Goal: Task Accomplishment & Management: Use online tool/utility

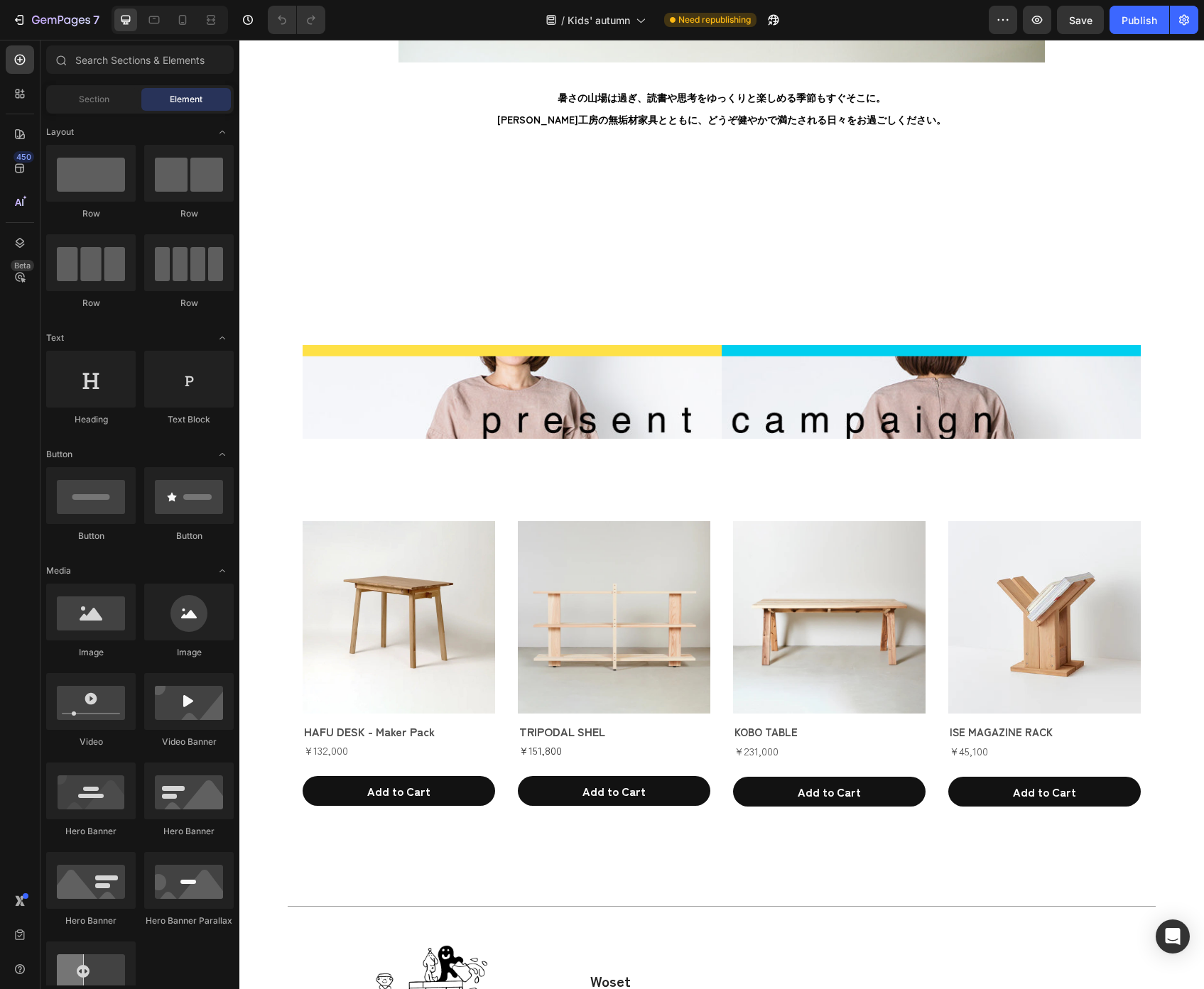
scroll to position [2300, 0]
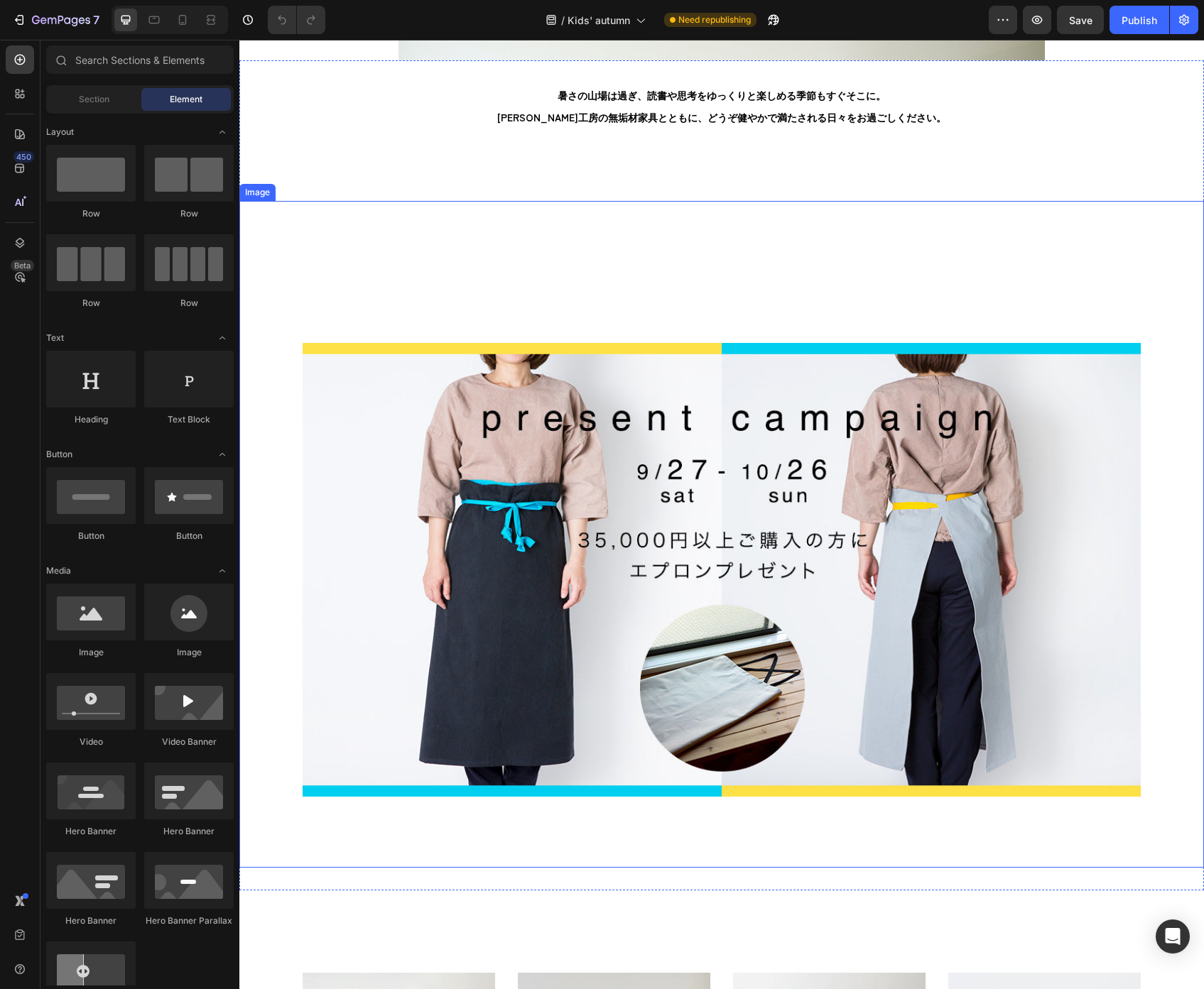
click at [789, 478] on img at bounding box center [721, 570] width 838 height 454
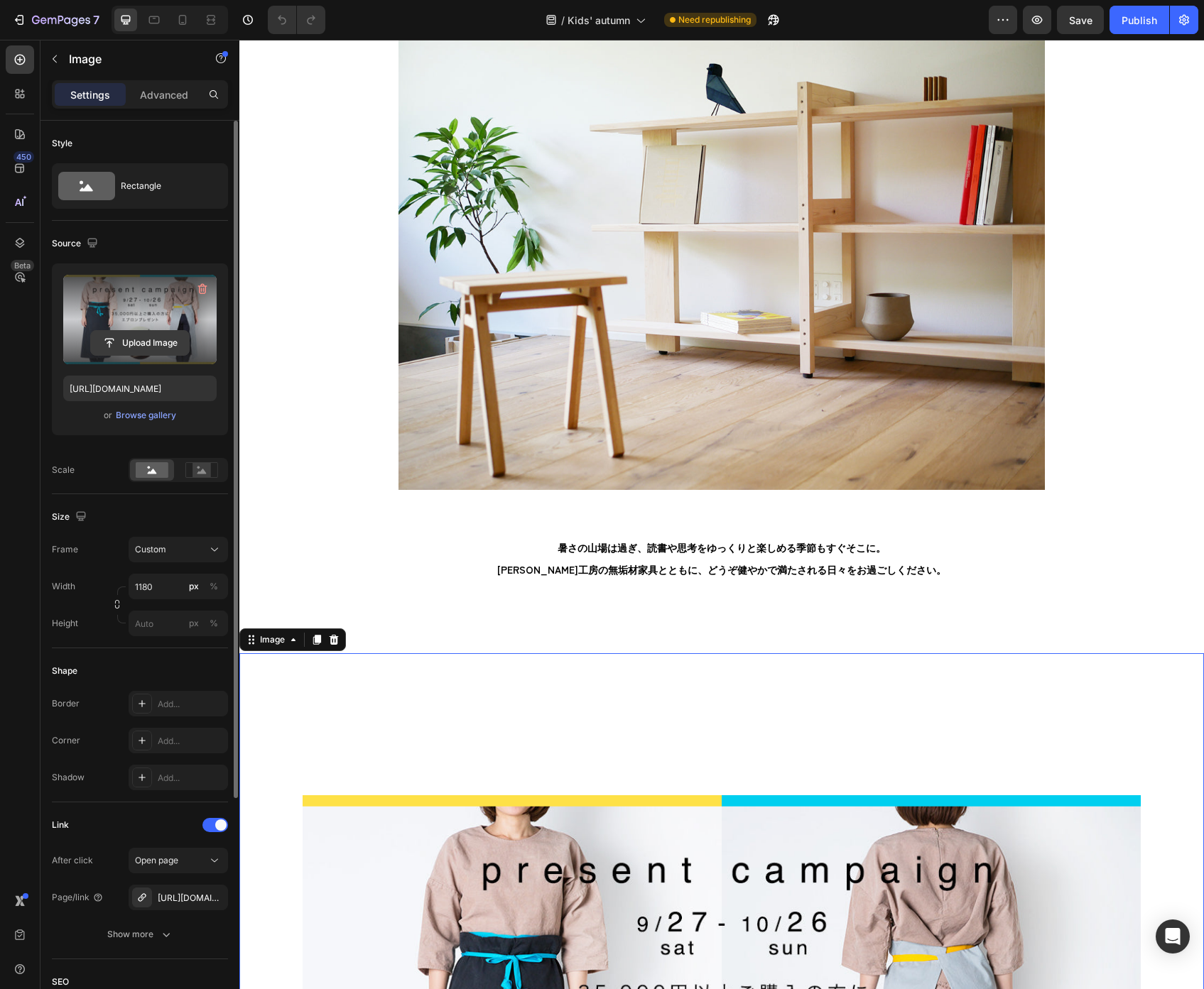
click at [166, 339] on input "file" at bounding box center [140, 342] width 98 height 24
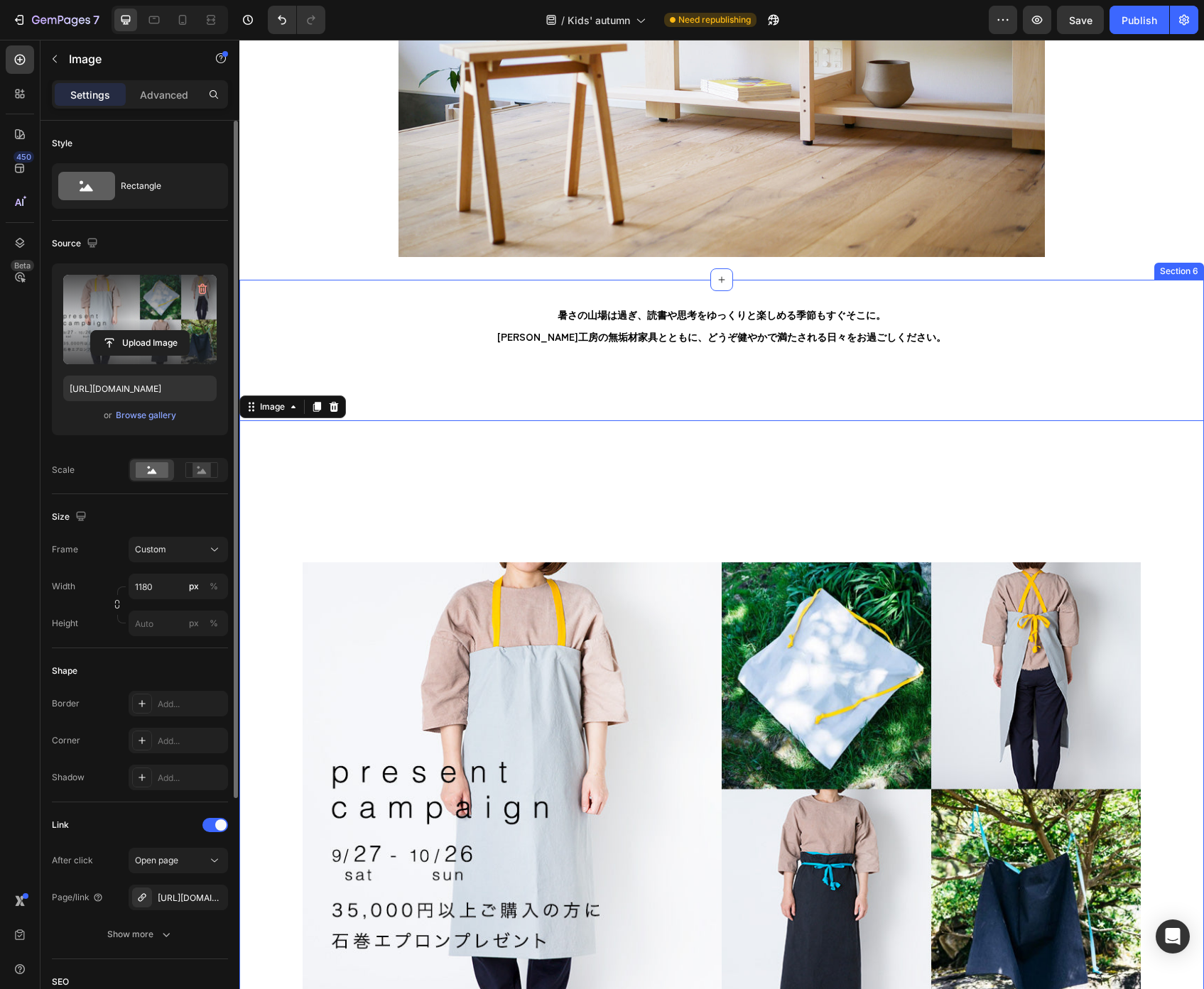
scroll to position [2559, 0]
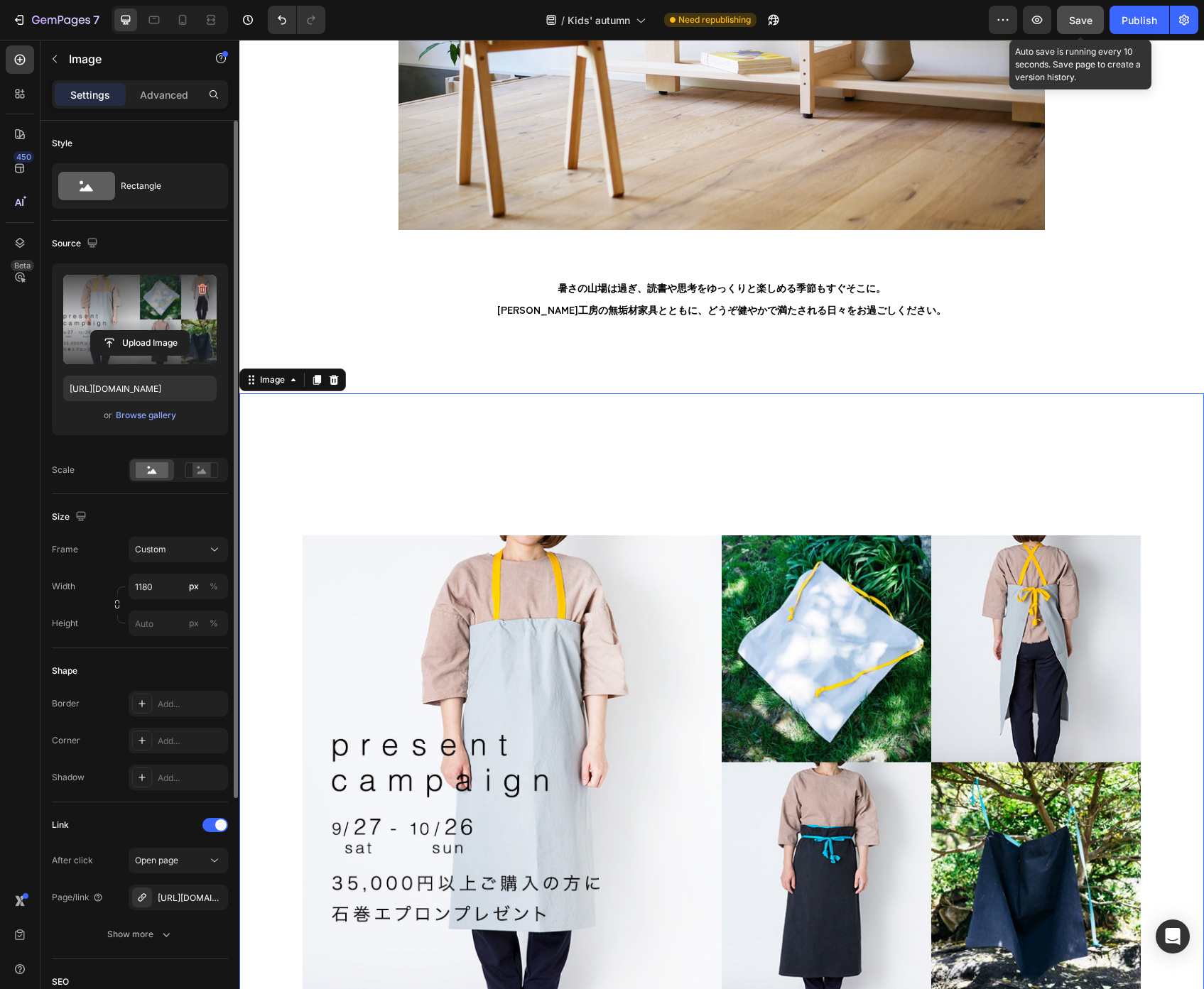
click at [1083, 25] on span "Save" at bounding box center [1080, 20] width 24 height 12
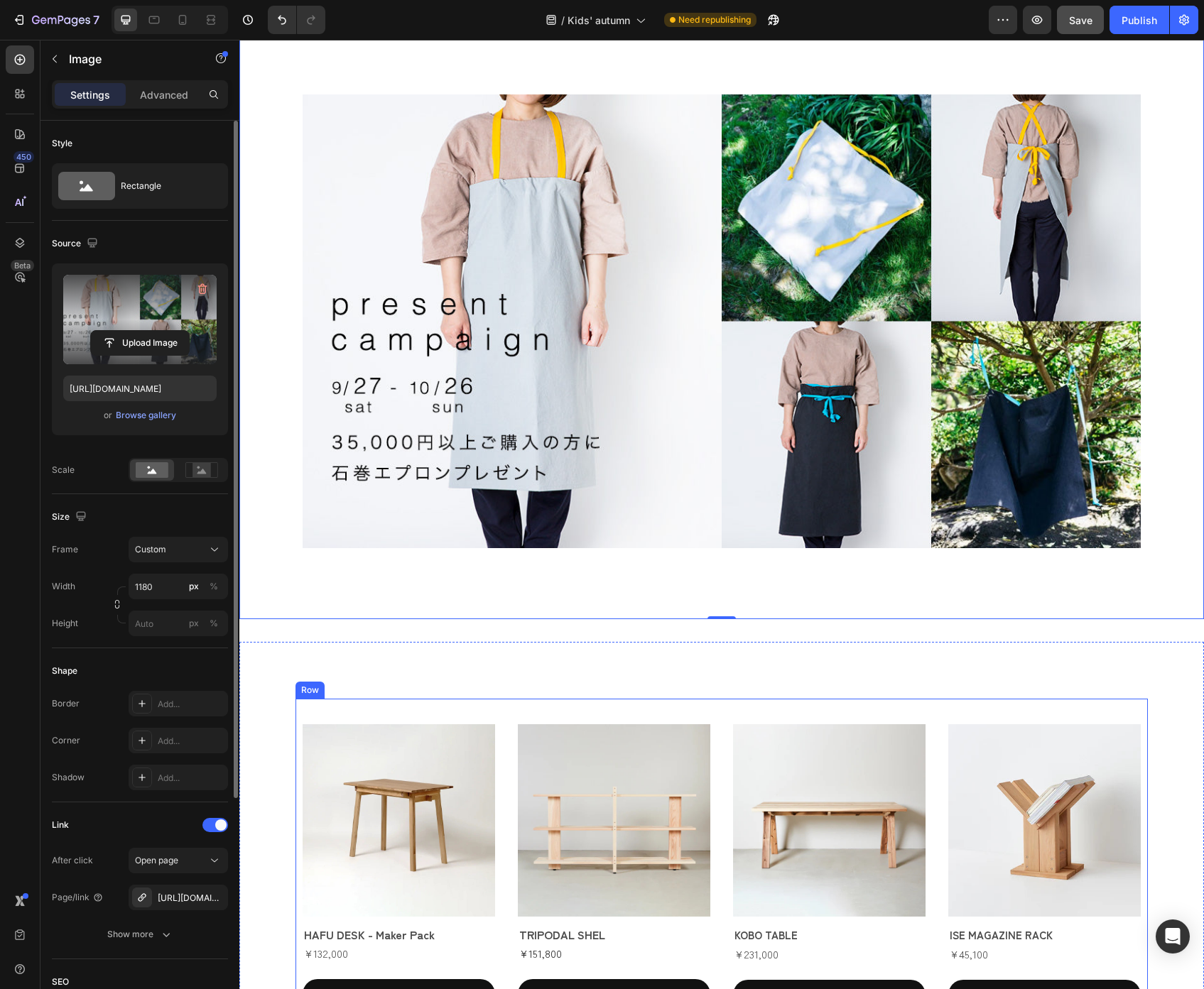
scroll to position [2984, 0]
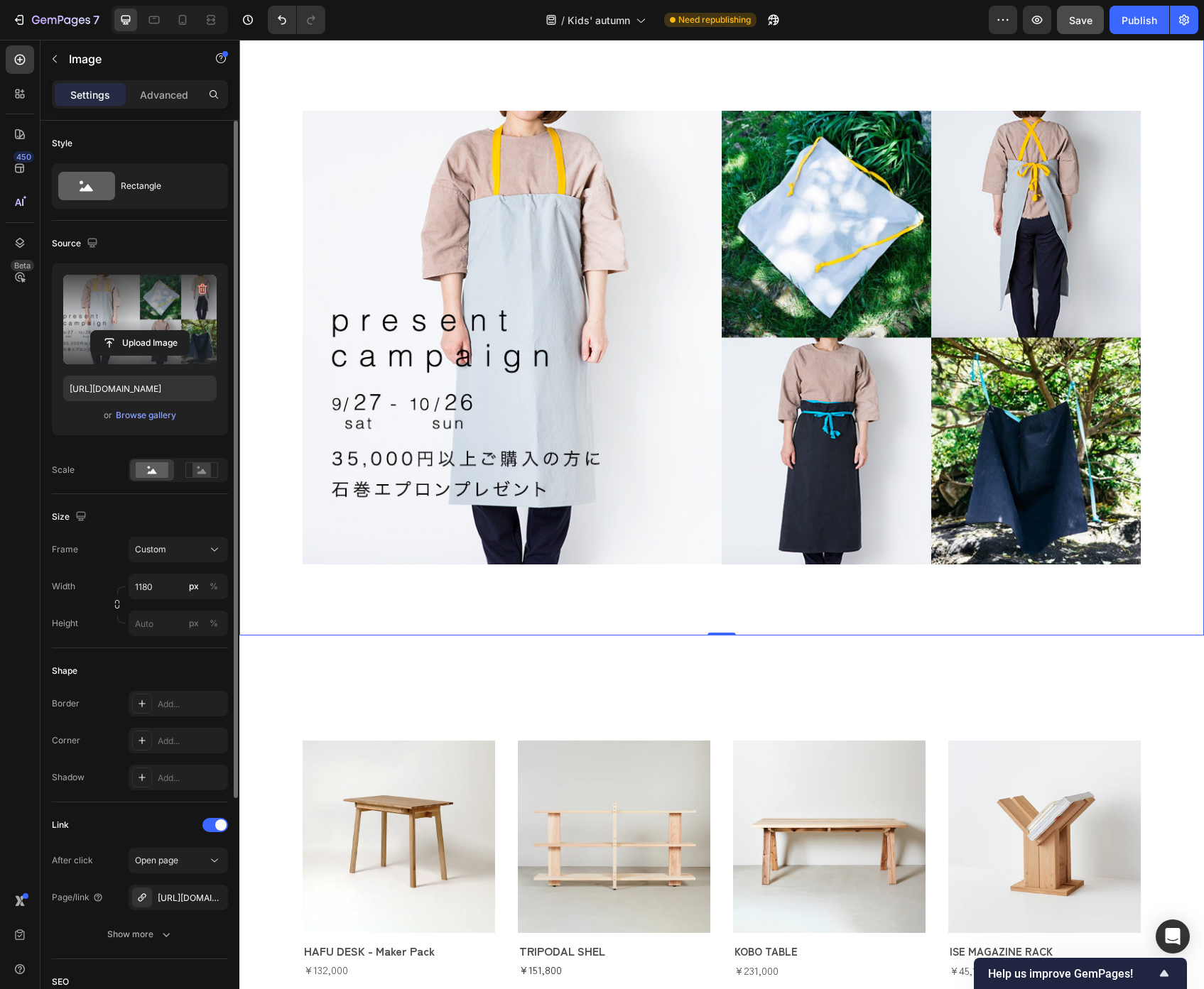
click at [638, 447] on img at bounding box center [721, 337] width 838 height 454
click at [162, 343] on input "file" at bounding box center [140, 342] width 98 height 24
click at [131, 341] on input "file" at bounding box center [140, 342] width 98 height 24
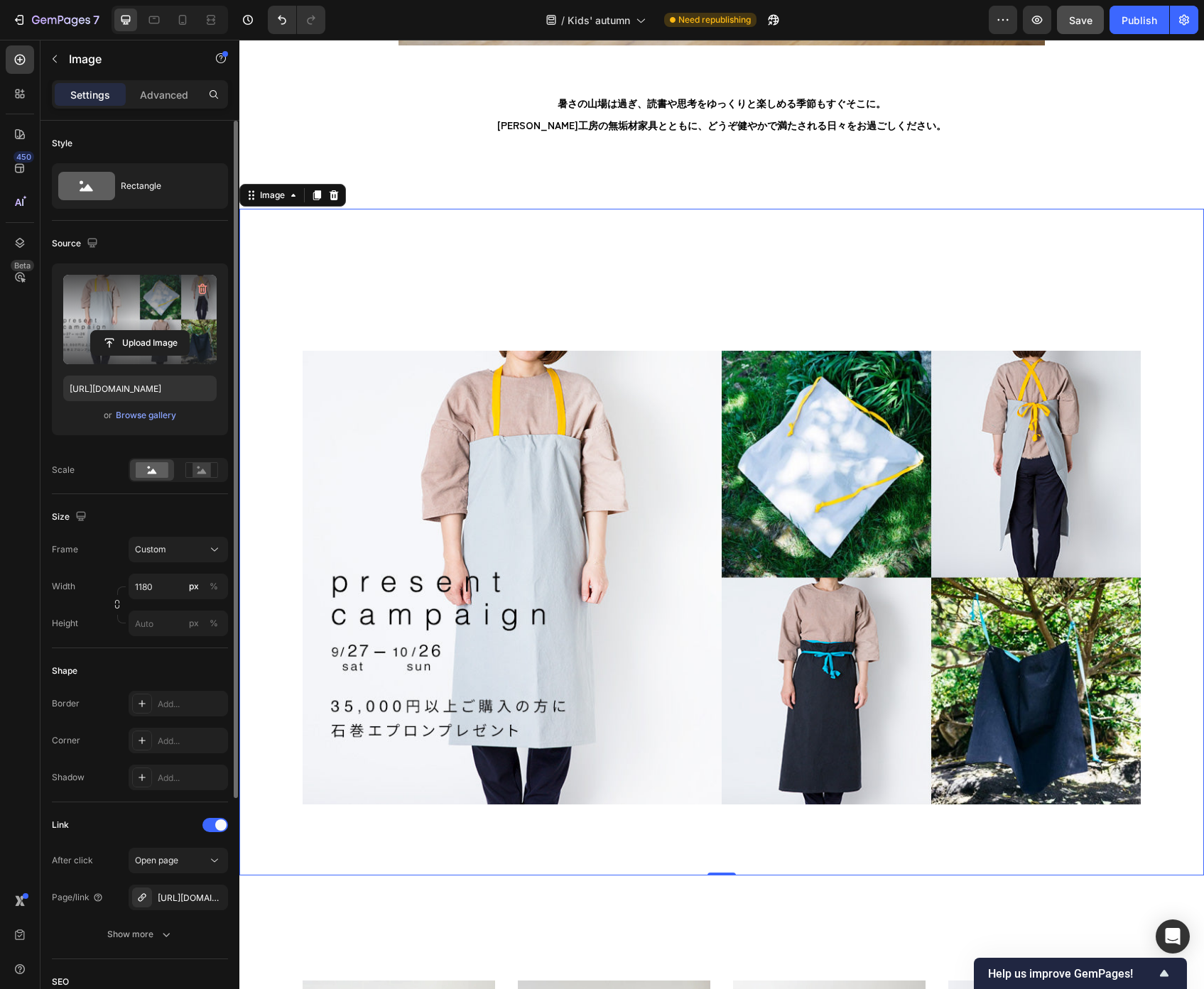
scroll to position [2680, 0]
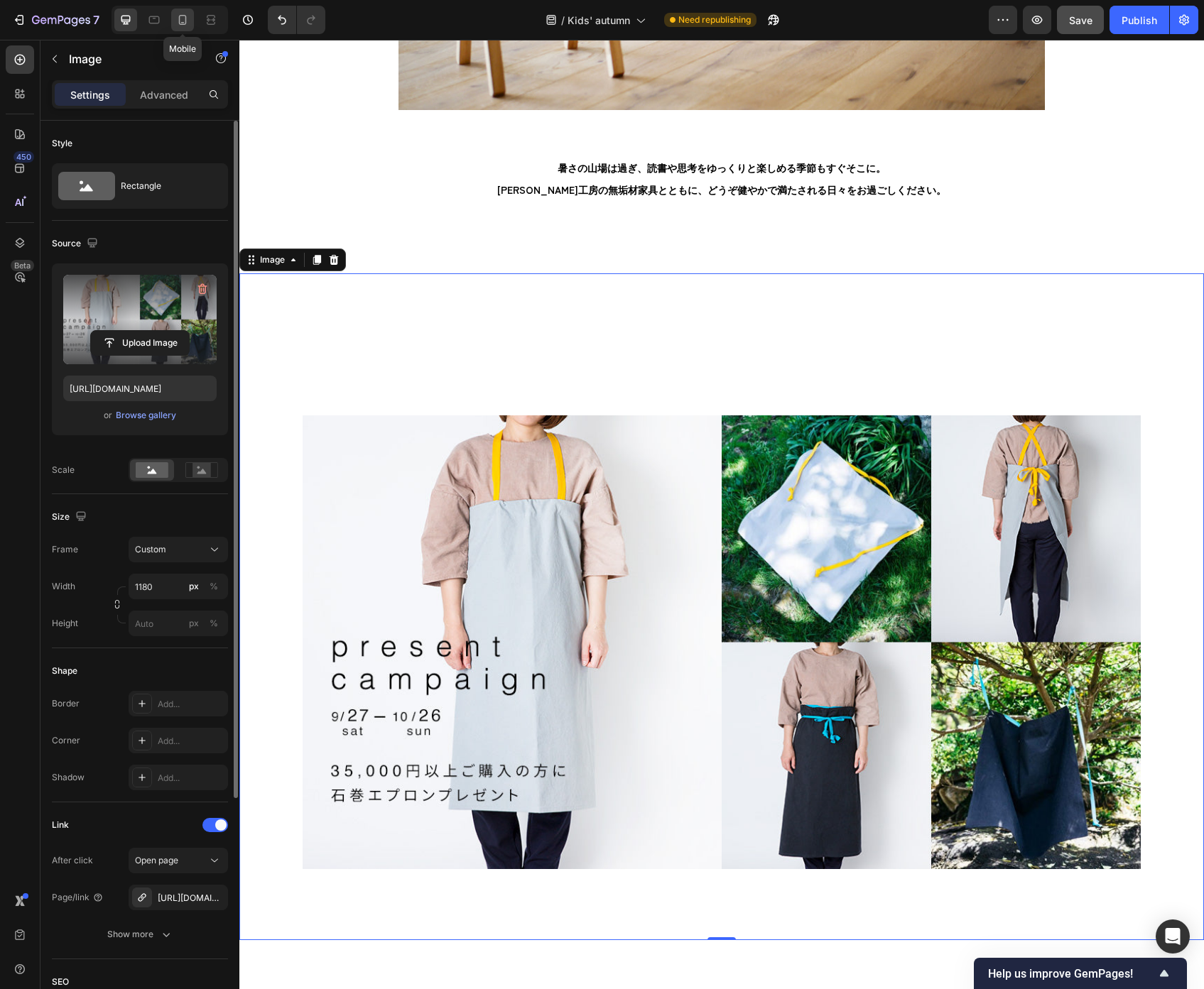
click at [188, 26] on icon at bounding box center [182, 20] width 14 height 14
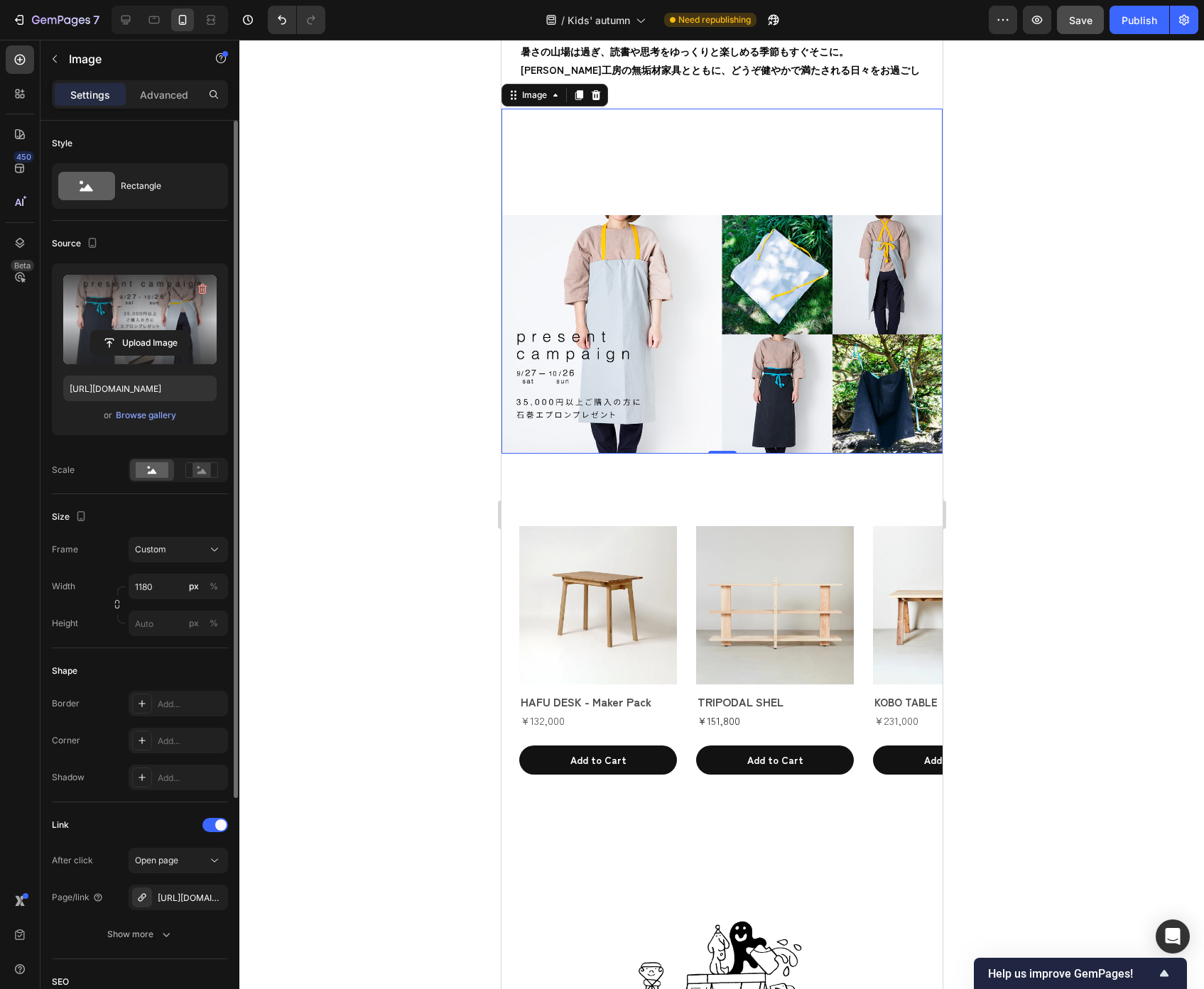
scroll to position [2747, 0]
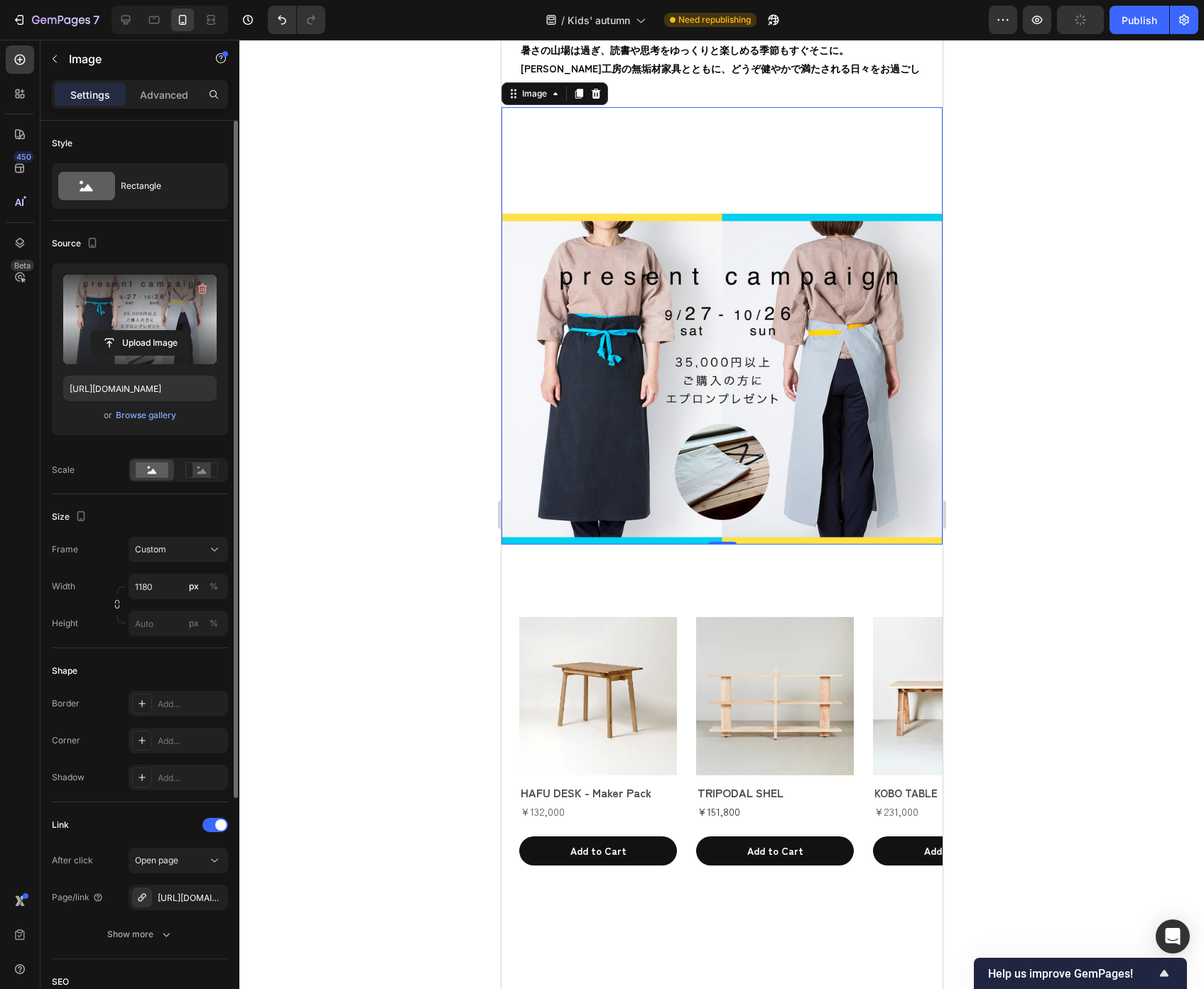
click at [665, 361] on img at bounding box center [721, 379] width 441 height 331
click at [156, 339] on input "file" at bounding box center [140, 342] width 98 height 24
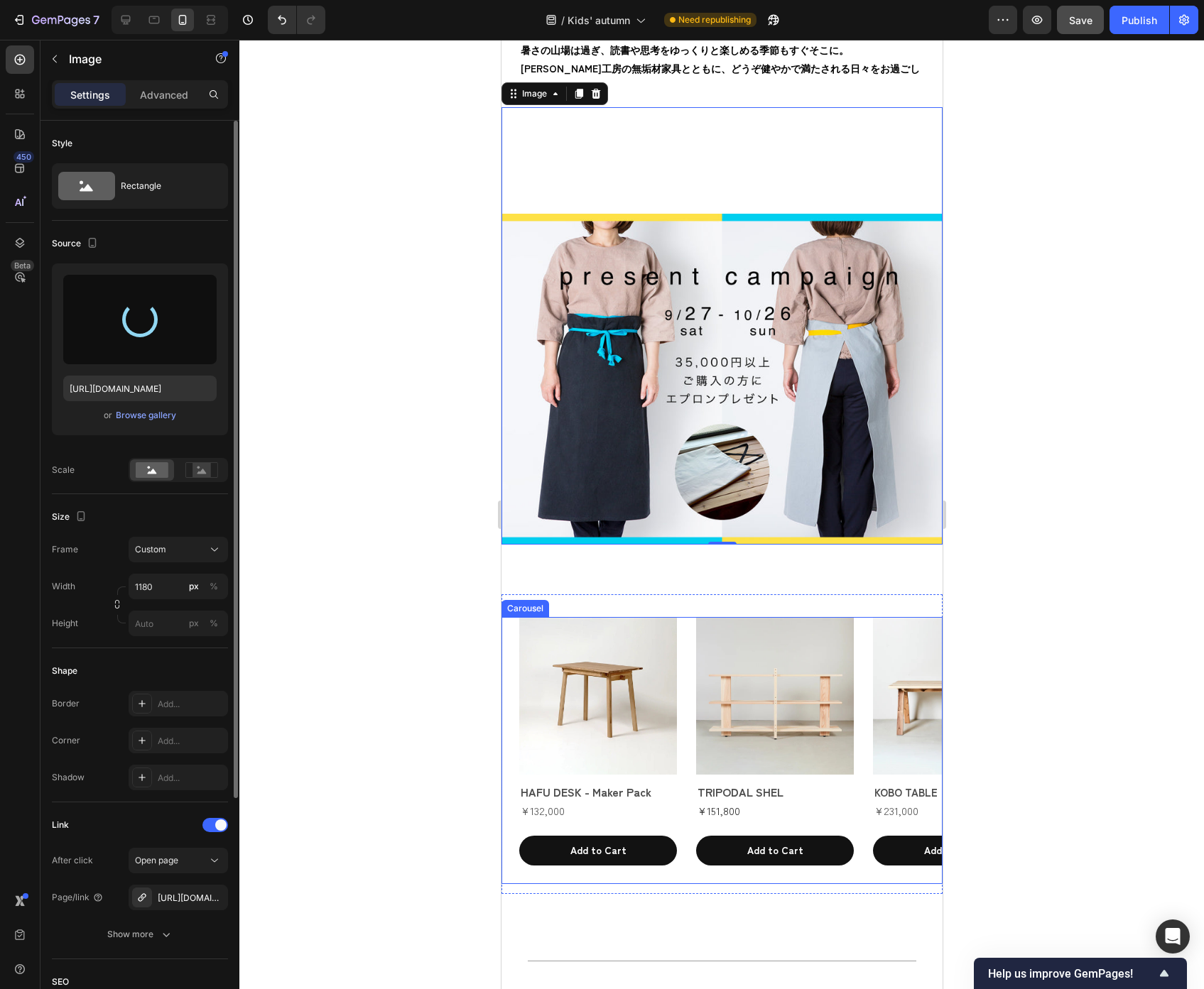
type input "[URL][DOMAIN_NAME]"
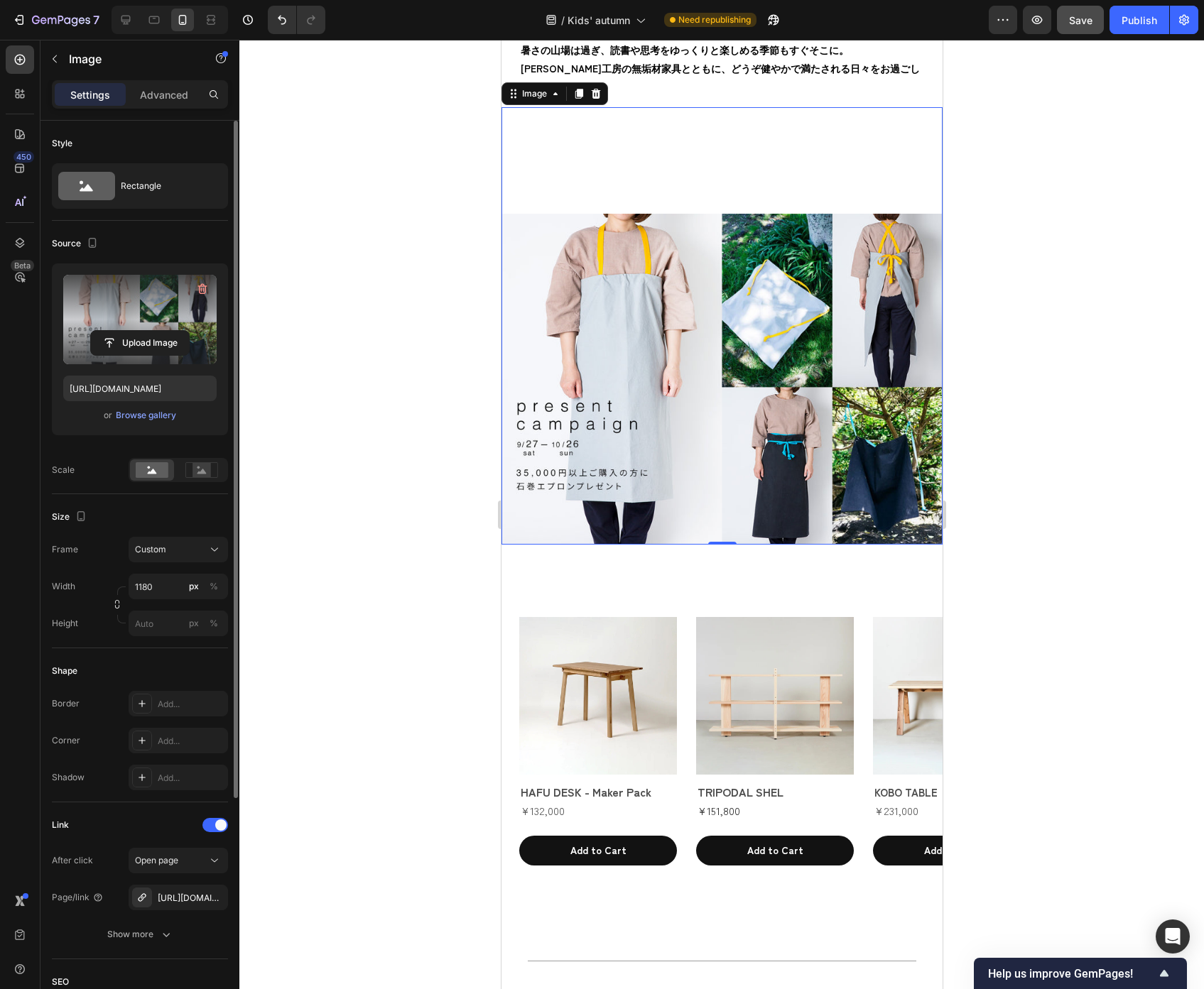
click at [1113, 531] on div at bounding box center [722, 514] width 964 height 950
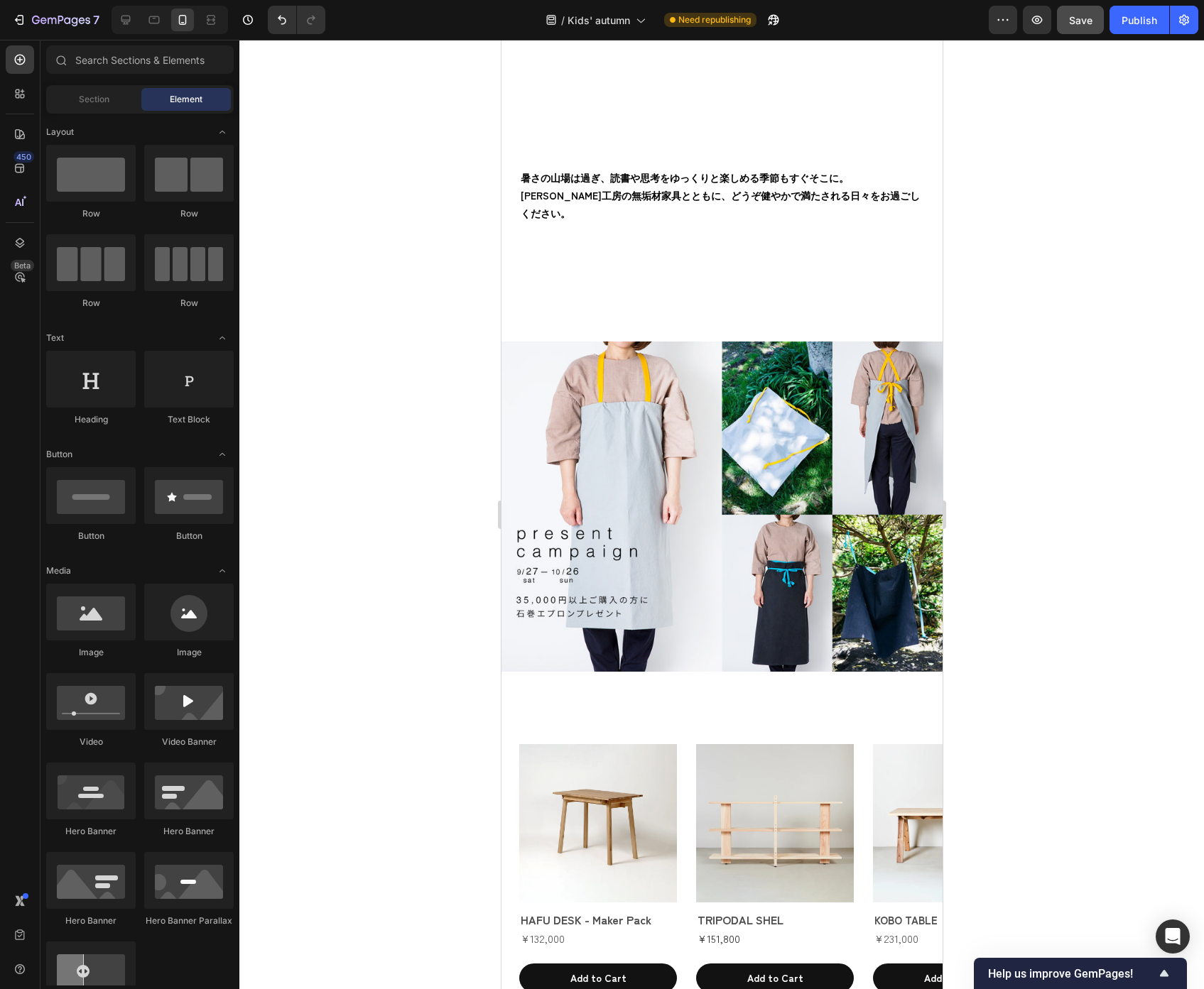
scroll to position [2410, 0]
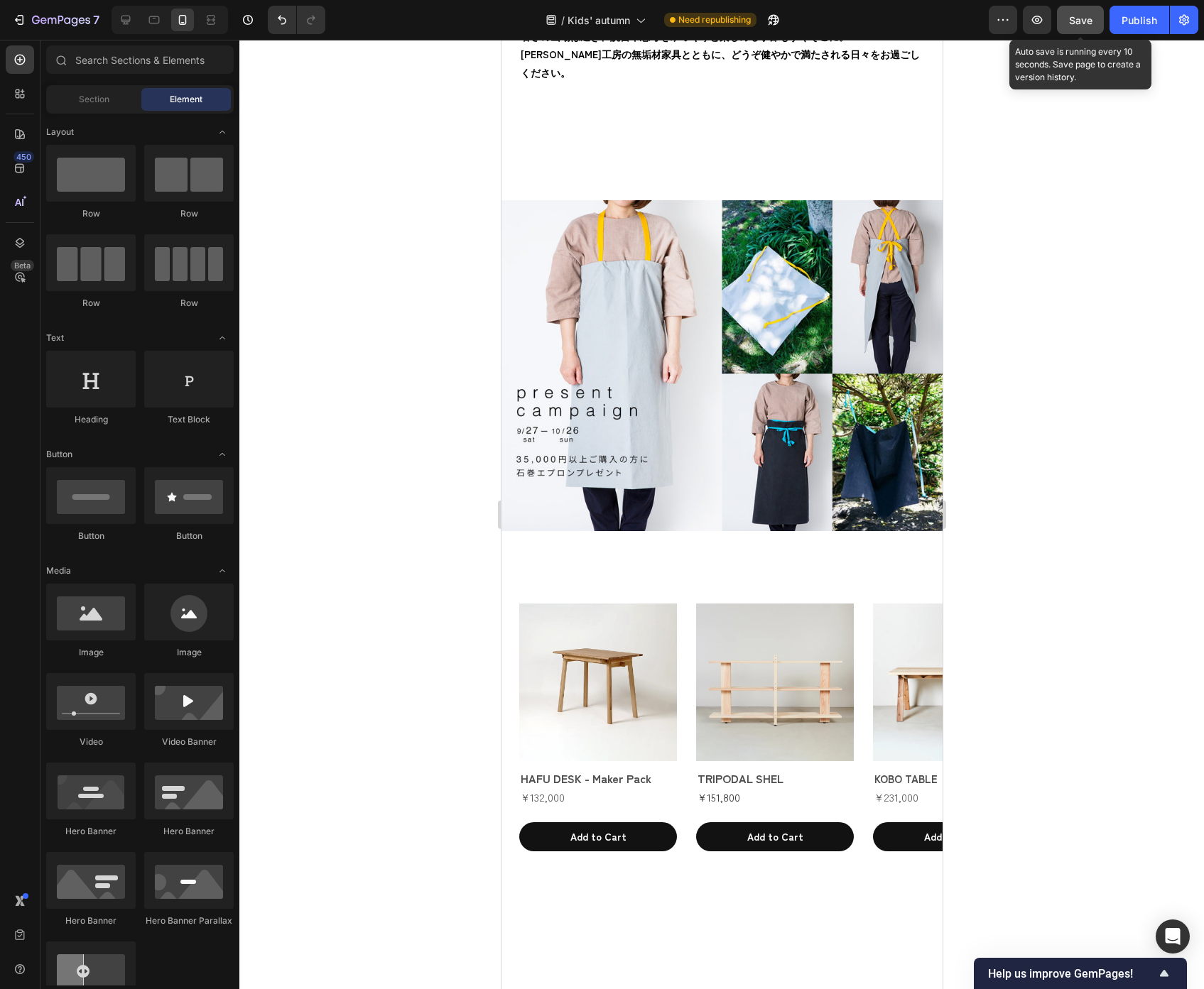
click at [1083, 25] on span "Save" at bounding box center [1080, 20] width 24 height 12
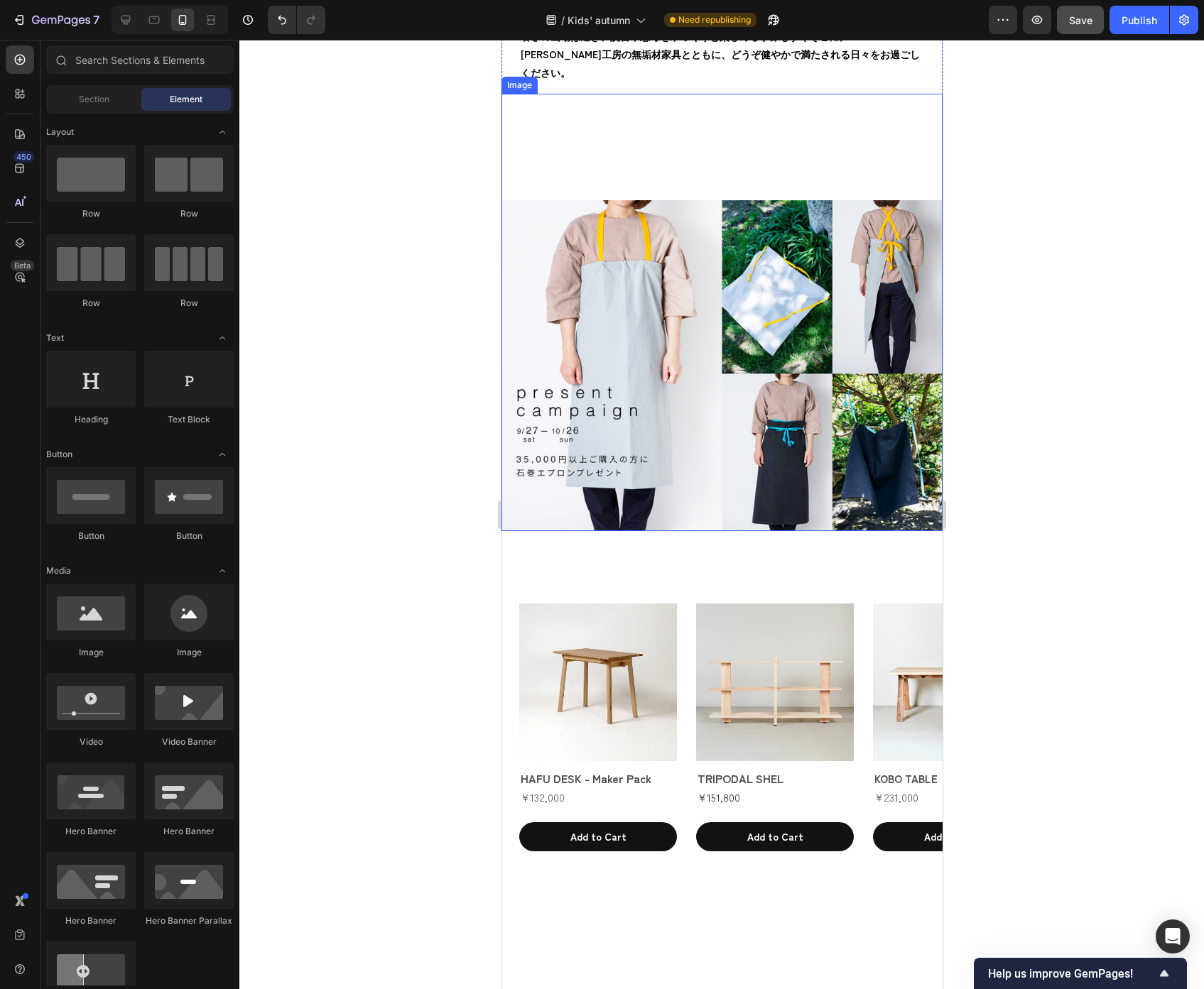
click at [677, 531] on img at bounding box center [721, 366] width 441 height 331
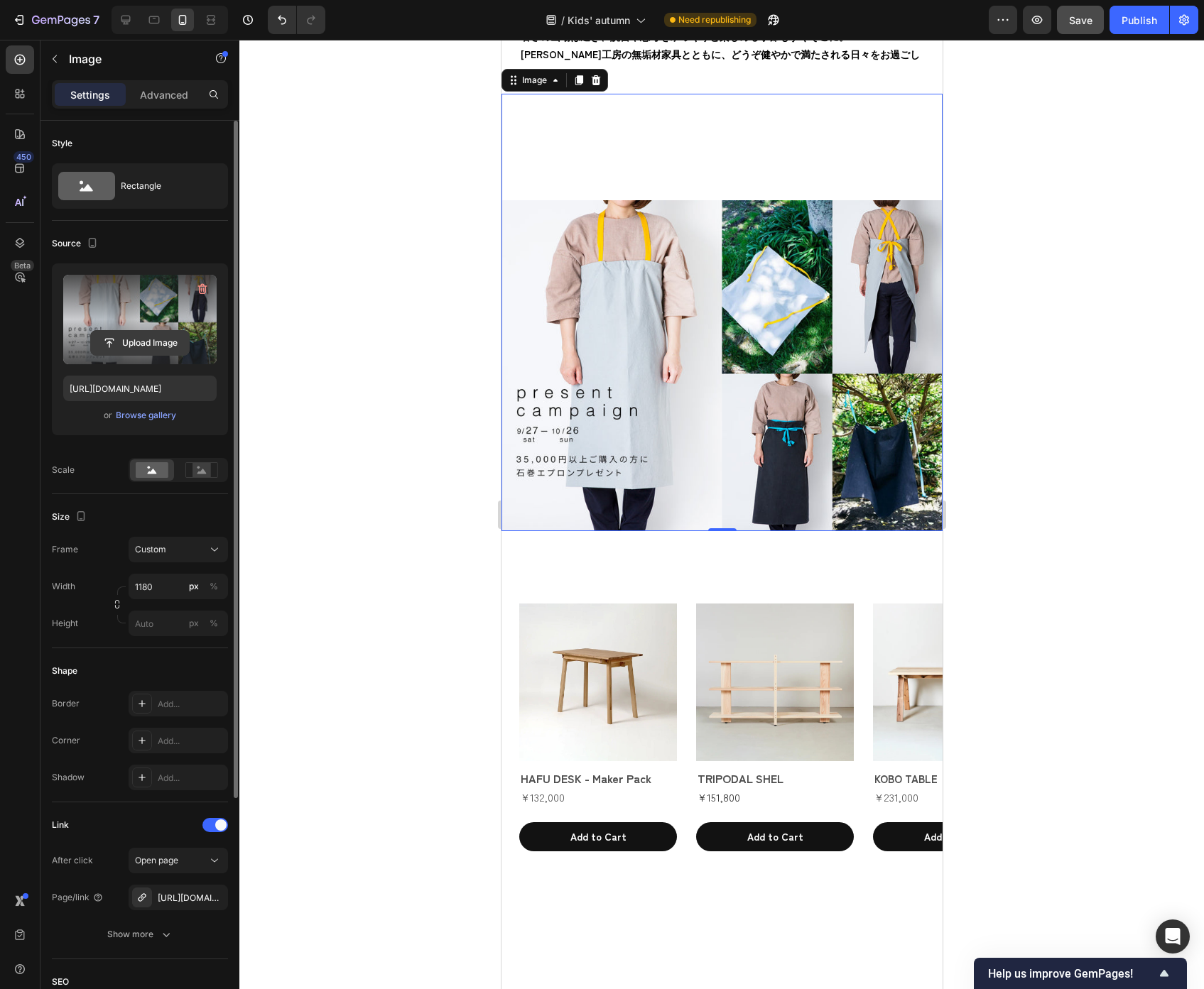
click at [169, 336] on input "file" at bounding box center [140, 342] width 98 height 24
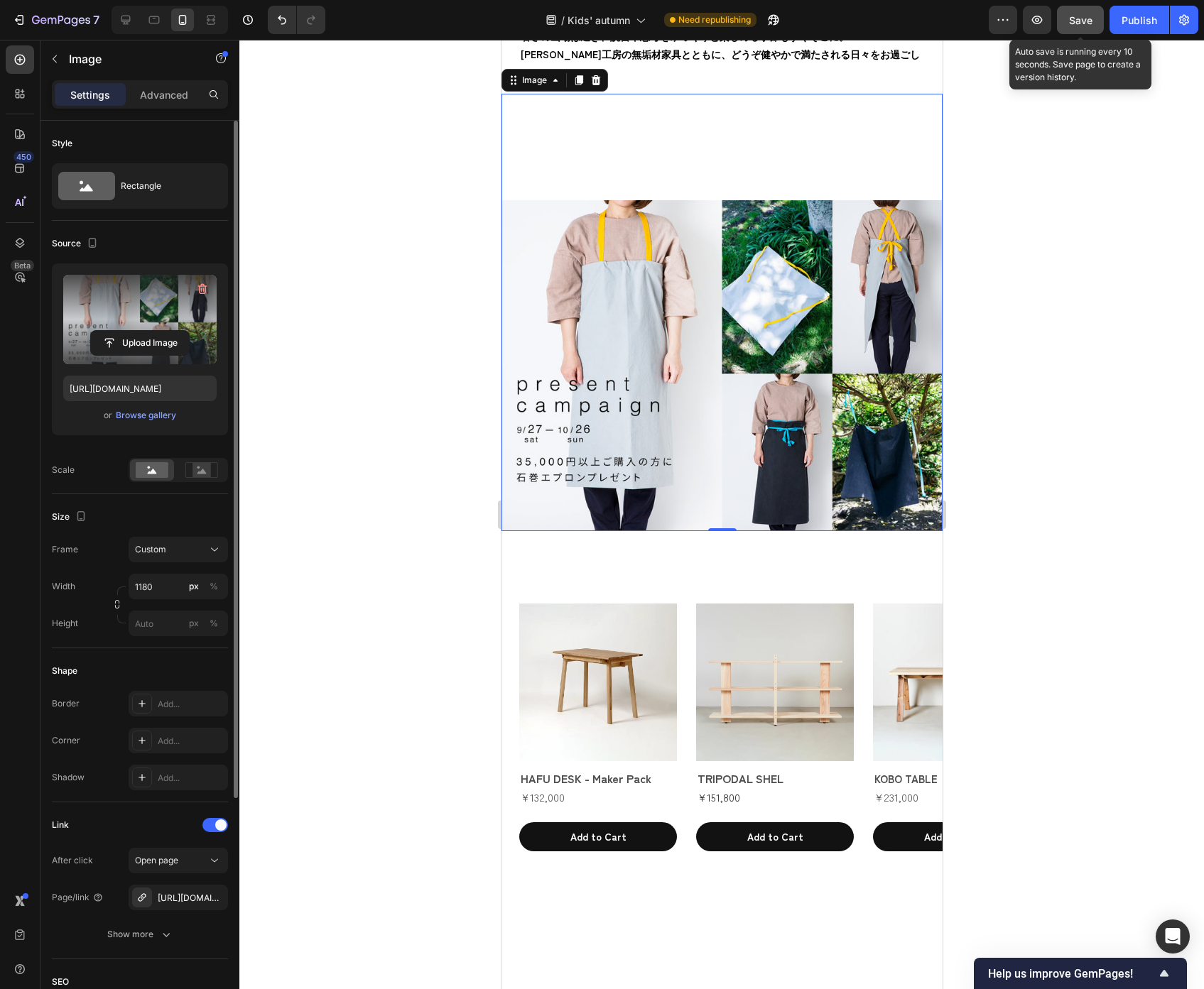
click at [1085, 22] on span "Save" at bounding box center [1080, 20] width 24 height 12
click at [159, 342] on input "file" at bounding box center [140, 342] width 98 height 24
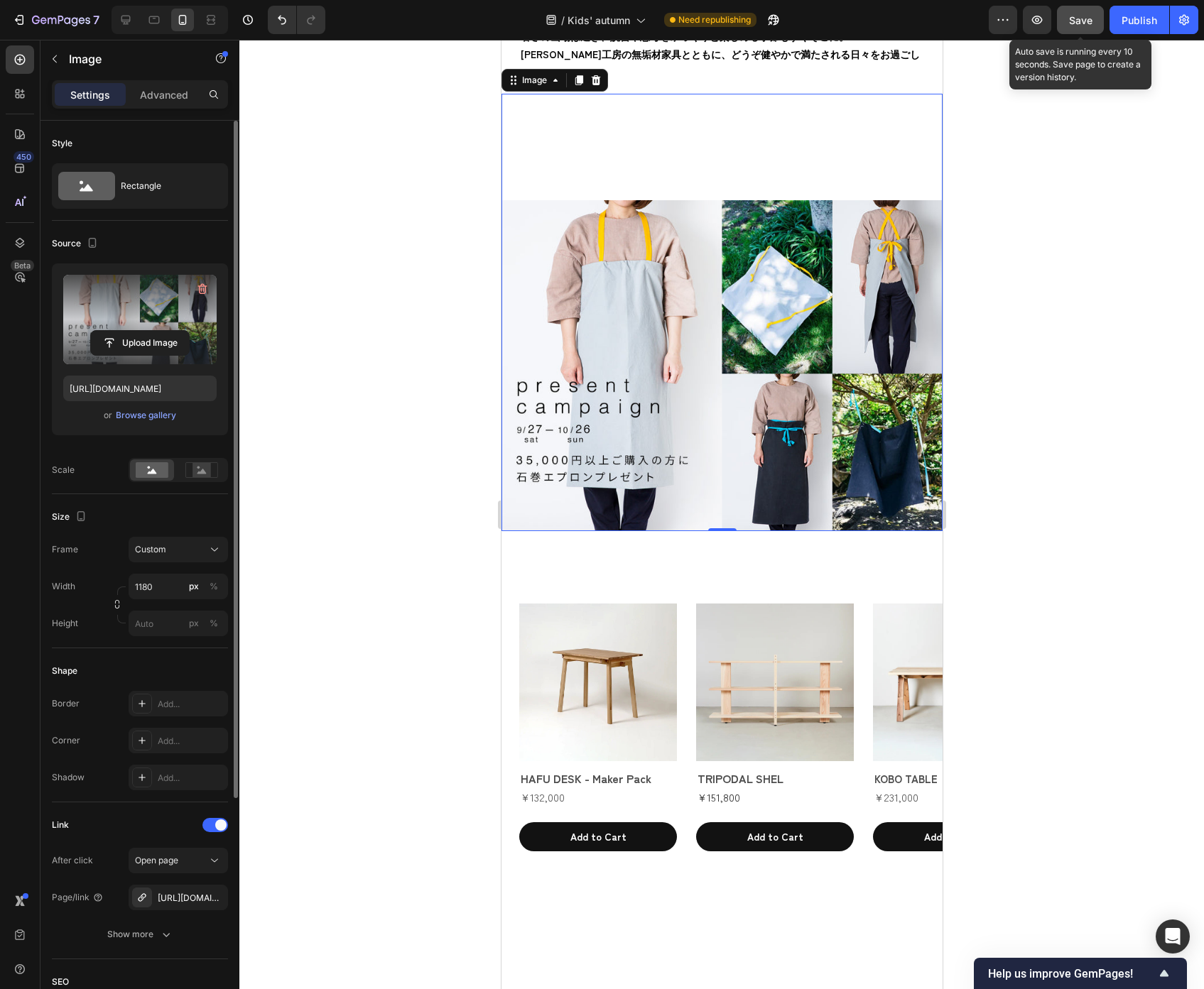
click at [1079, 17] on span "Save" at bounding box center [1080, 20] width 24 height 12
click at [137, 340] on input "file" at bounding box center [140, 342] width 98 height 24
click at [149, 343] on input "file" at bounding box center [140, 342] width 98 height 24
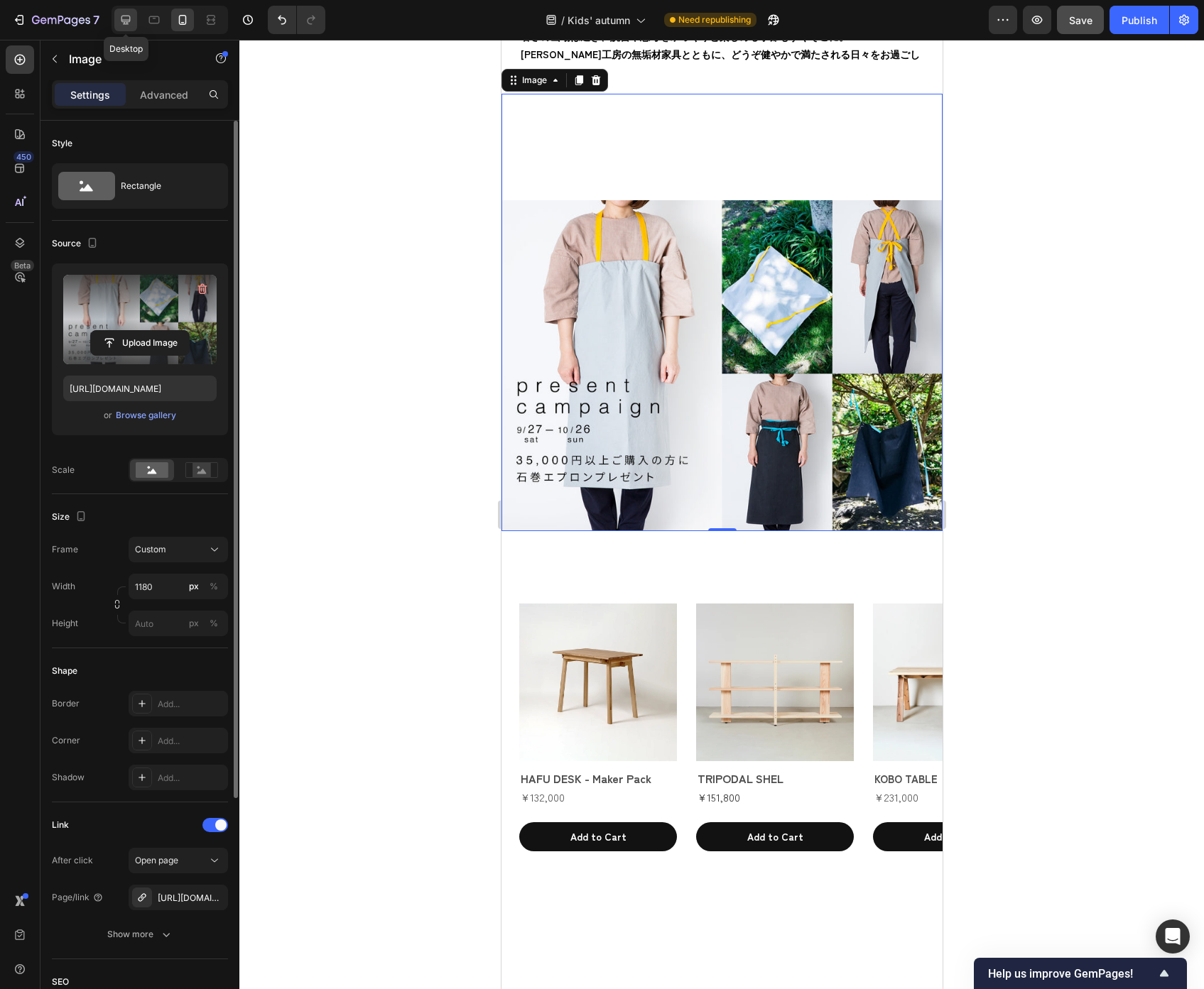
click at [127, 20] on icon at bounding box center [126, 20] width 9 height 9
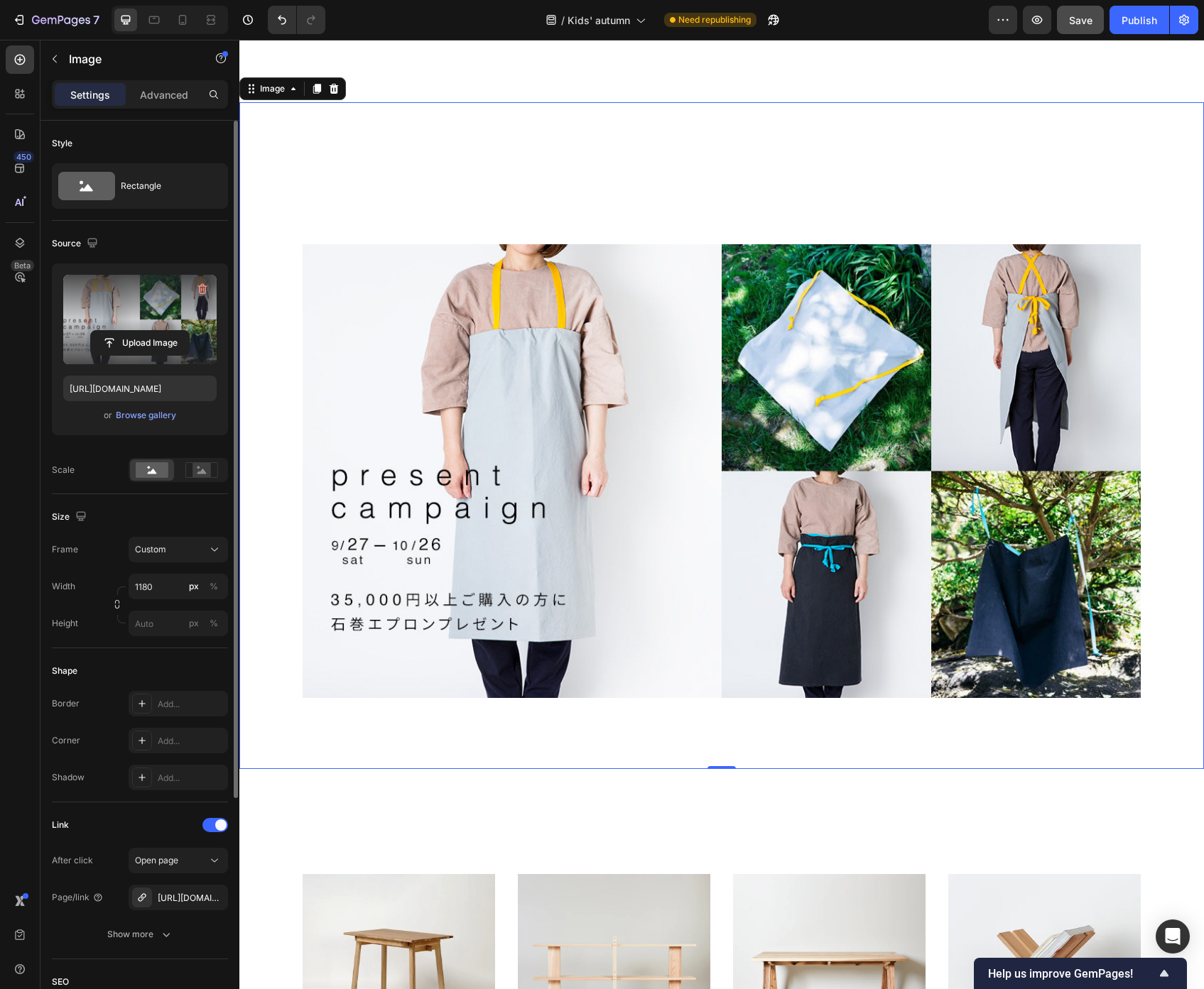
scroll to position [2863, 0]
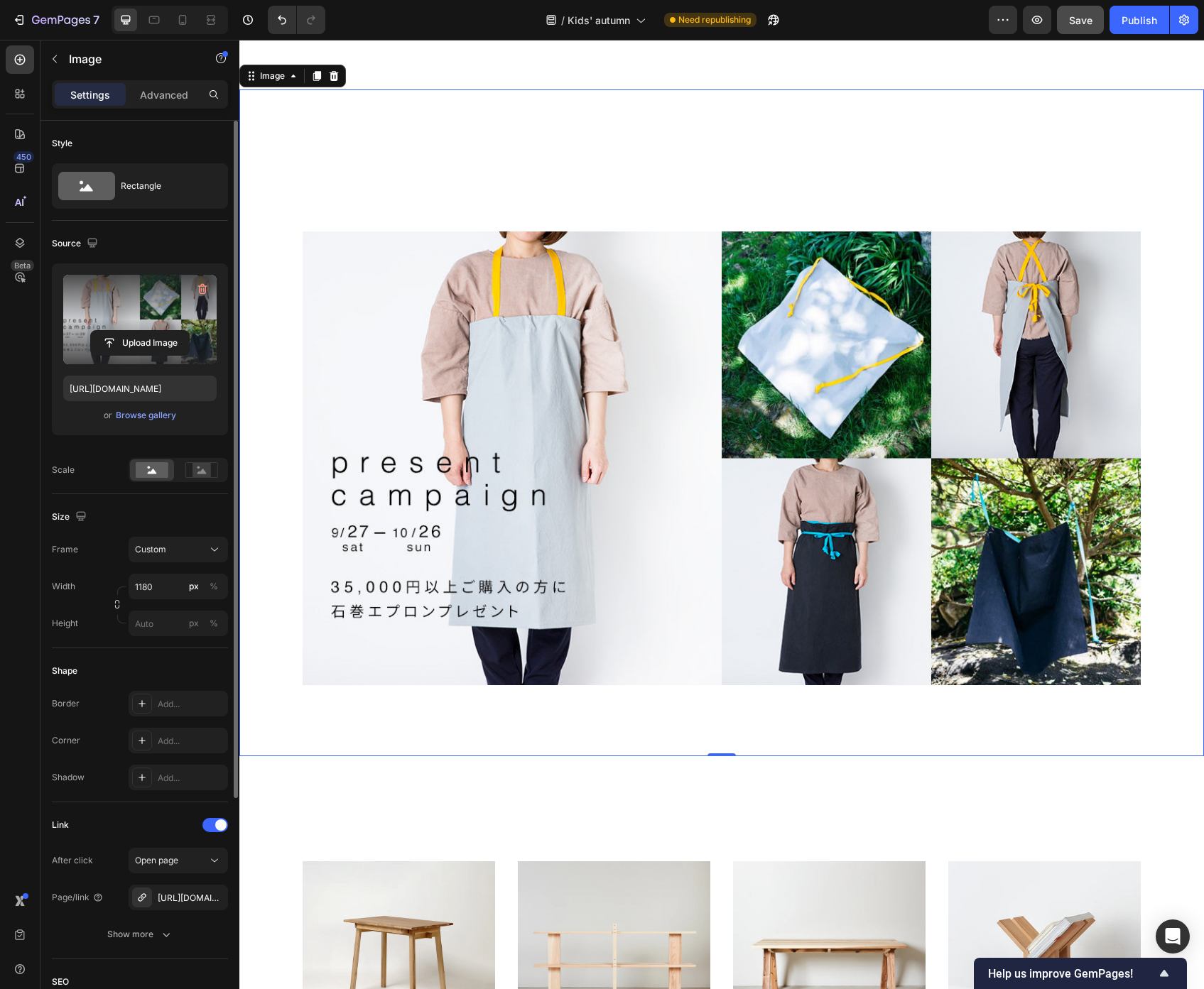
click at [499, 382] on img at bounding box center [721, 458] width 838 height 454
click at [159, 341] on input "file" at bounding box center [140, 342] width 98 height 24
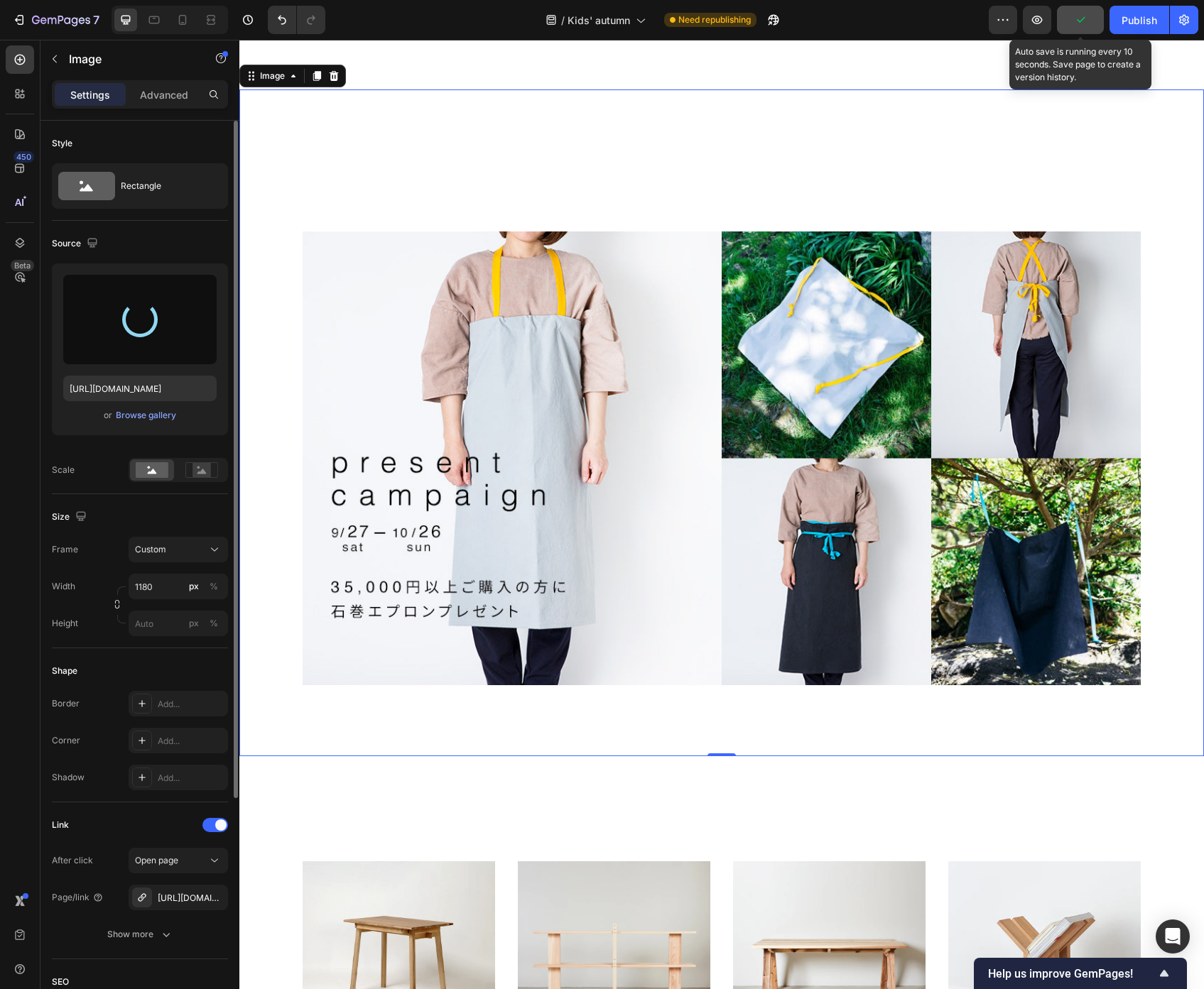
type input "[URL][DOMAIN_NAME]"
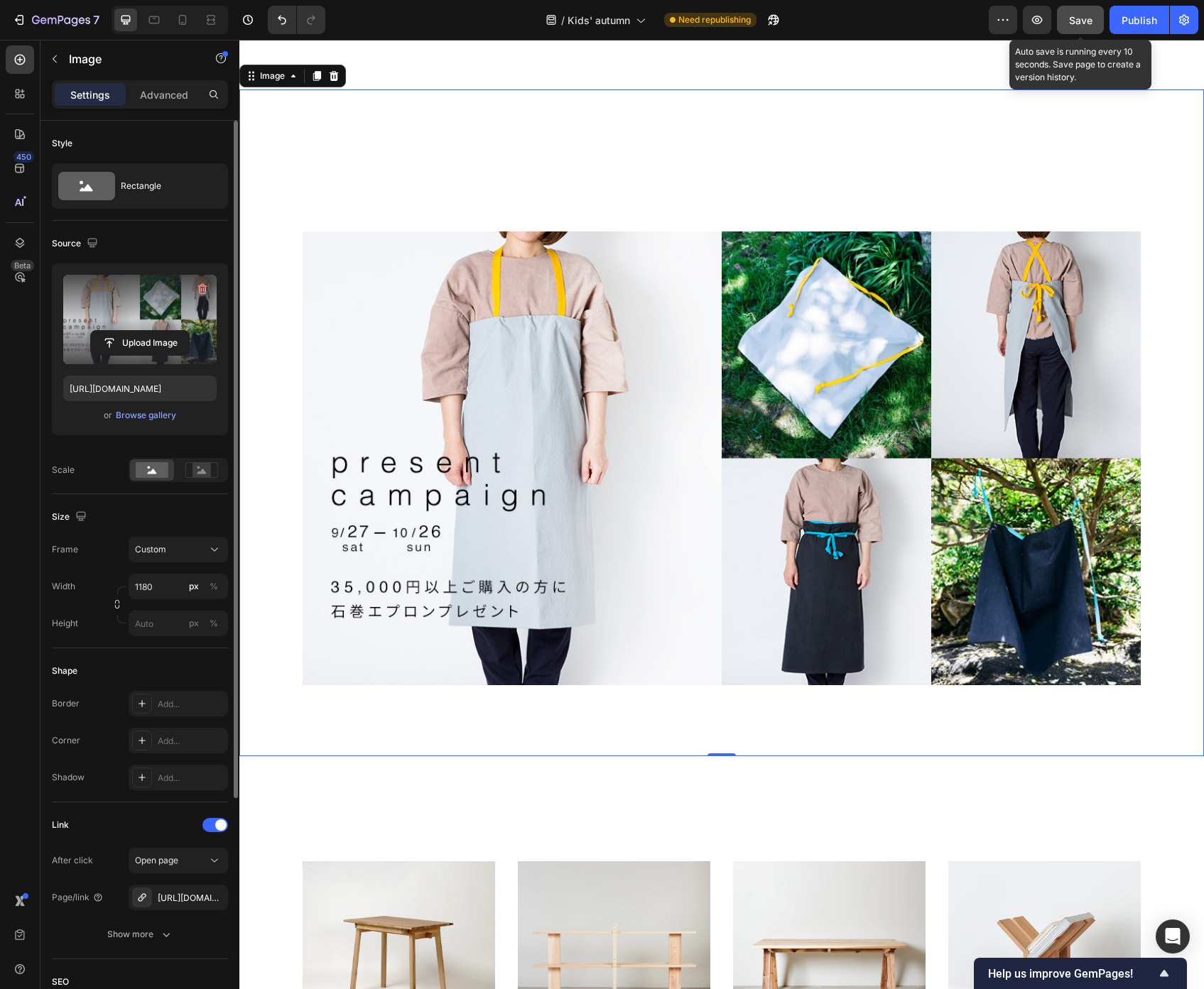
click at [1082, 19] on span "Save" at bounding box center [1080, 20] width 24 height 12
